Goal: Transaction & Acquisition: Purchase product/service

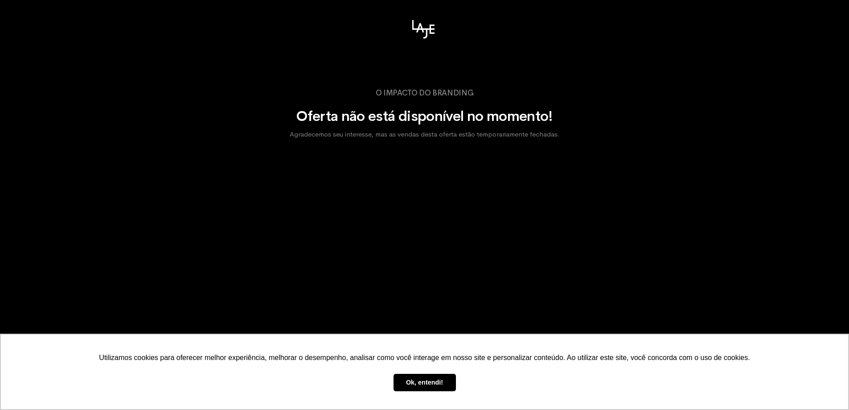
click at [428, 371] on div "Ok, entendi!" at bounding box center [425, 377] width 812 height 29
drag, startPoint x: 419, startPoint y: 387, endPoint x: 449, endPoint y: 361, distance: 39.8
click at [419, 386] on link "Ok, entendi!" at bounding box center [425, 383] width 62 height 18
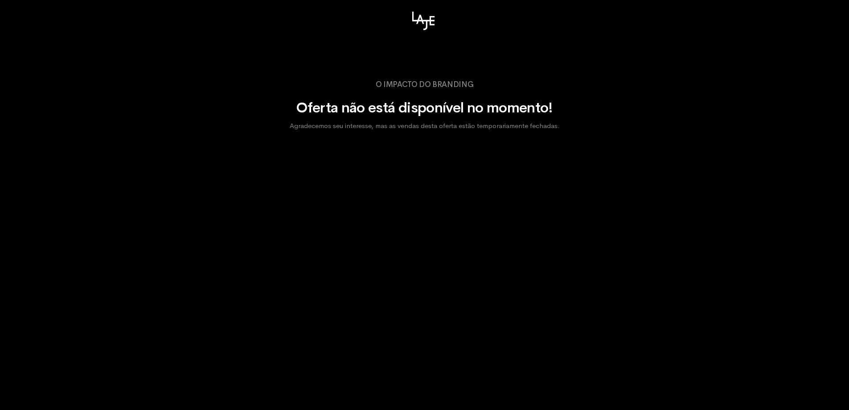
scroll to position [16, 0]
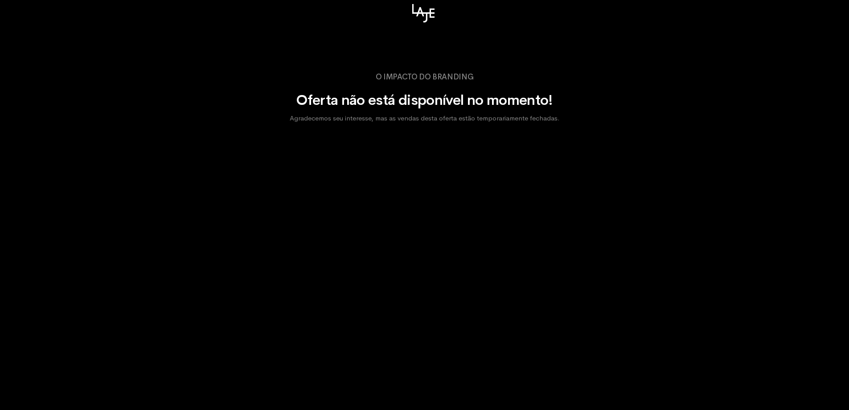
click at [538, 208] on body "Utilizamos cookies para oferecer melhor experiência, melhorar o desempenho, ana…" at bounding box center [424, 205] width 849 height 410
click at [538, 207] on body "Utilizamos cookies para oferecer melhor experiência, melhorar o desempenho, ana…" at bounding box center [424, 205] width 849 height 410
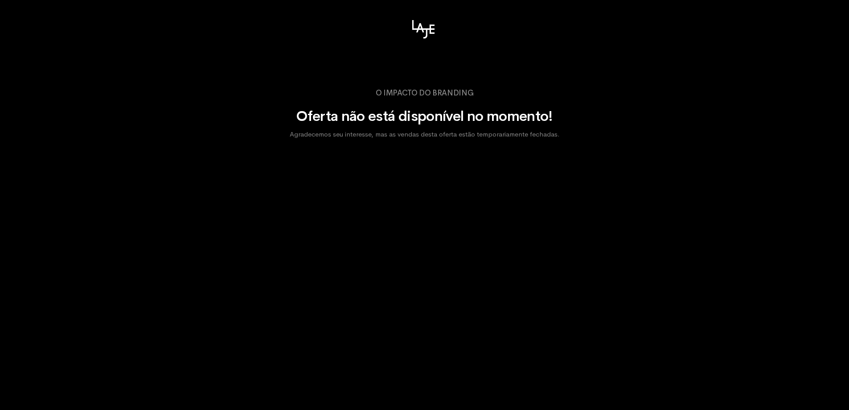
drag, startPoint x: 324, startPoint y: 138, endPoint x: 563, endPoint y: 147, distance: 239.1
click at [563, 147] on div "O Impacto do Branding Oferta não está disponível no momento! Agradecemos seu in…" at bounding box center [425, 119] width 508 height 61
